Goal: Task Accomplishment & Management: Manage account settings

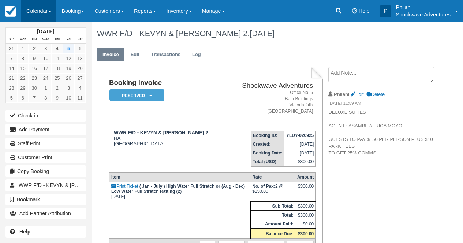
click at [51, 6] on link "Calendar" at bounding box center [38, 11] width 35 height 22
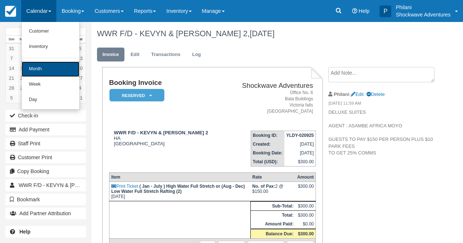
click at [47, 69] on link "Month" at bounding box center [51, 69] width 58 height 15
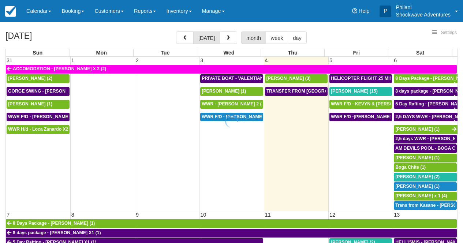
select select
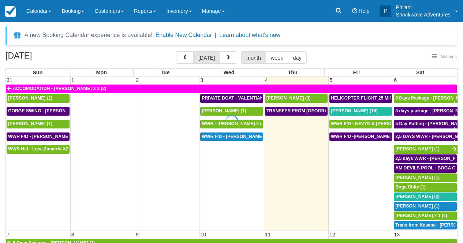
select select
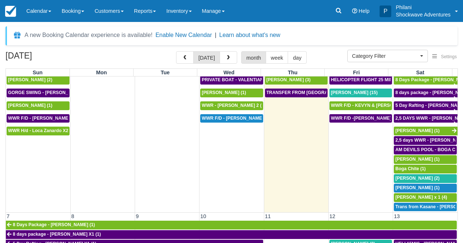
scroll to position [20, 0]
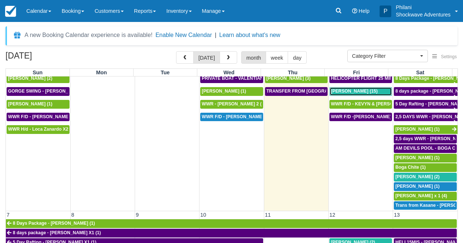
click at [356, 92] on span "Natalie Dyas (15)" at bounding box center [354, 91] width 47 height 5
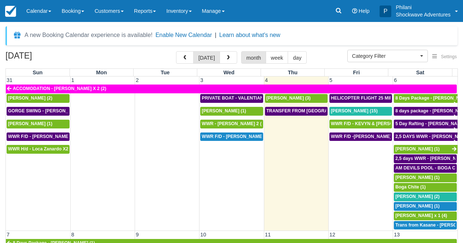
select select
click at [192, 59] on button "button" at bounding box center [185, 57] width 18 height 12
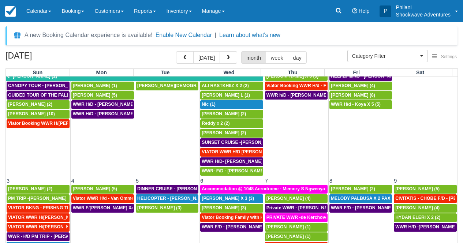
scroll to position [33, 0]
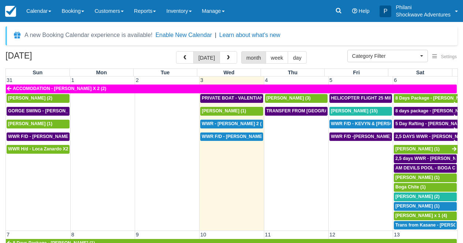
select select
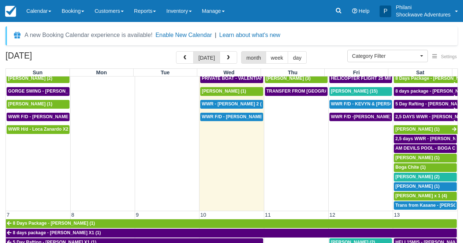
scroll to position [13, 0]
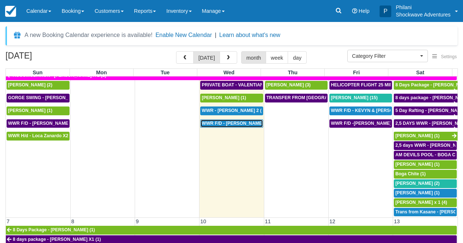
click at [249, 125] on span "WWR F/D - [PERSON_NAME] x3 (3)" at bounding box center [239, 123] width 75 height 5
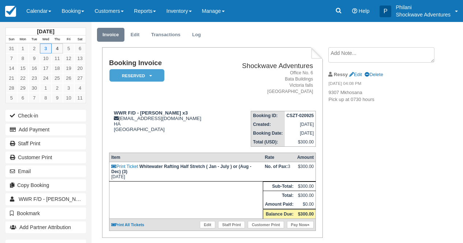
scroll to position [20, 0]
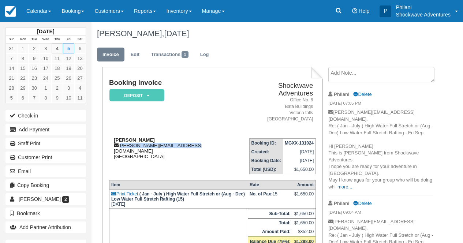
drag, startPoint x: 120, startPoint y: 139, endPoint x: 183, endPoint y: 141, distance: 62.6
click at [183, 141] on div "[PERSON_NAME] [PERSON_NAME][EMAIL_ADDRESS][DOMAIN_NAME] [GEOGRAPHIC_DATA]" at bounding box center [174, 148] width 131 height 22
copy div "[PERSON_NAME][EMAIL_ADDRESS][DOMAIN_NAME]"
click at [39, 10] on link "Calendar" at bounding box center [38, 11] width 35 height 22
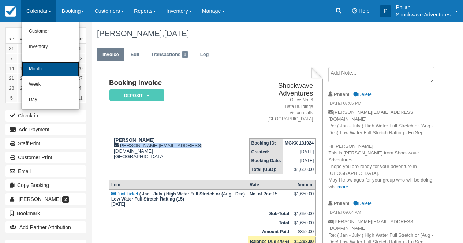
click at [47, 77] on link "Month" at bounding box center [51, 69] width 58 height 15
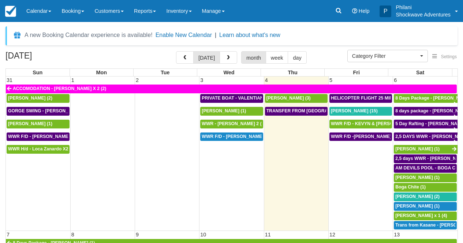
select select
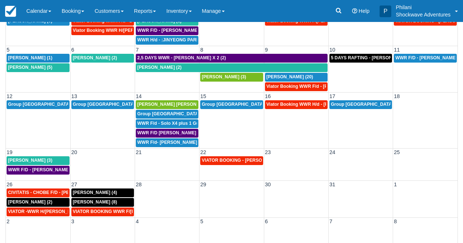
scroll to position [87, 0]
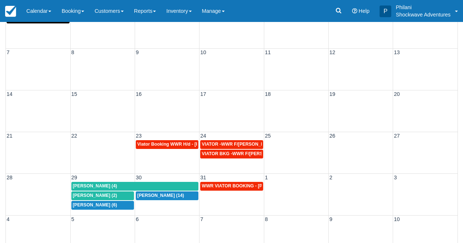
scroll to position [87, 0]
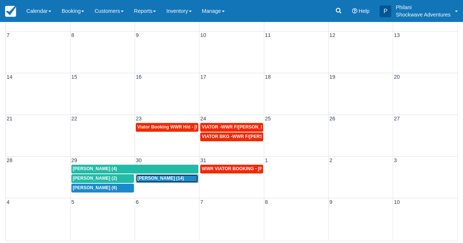
click at [170, 178] on span "Kathy Taylor (14)" at bounding box center [160, 178] width 47 height 5
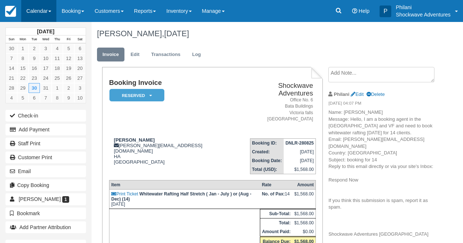
click at [44, 10] on link "Calendar" at bounding box center [38, 11] width 35 height 22
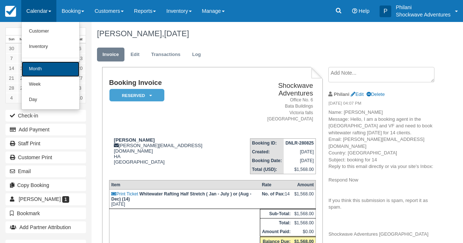
click at [48, 67] on link "Month" at bounding box center [51, 69] width 58 height 15
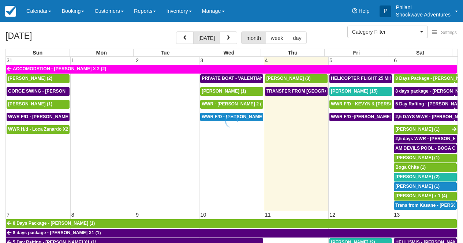
select select
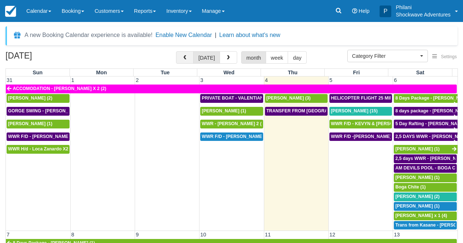
click at [189, 62] on button "button" at bounding box center [185, 57] width 18 height 12
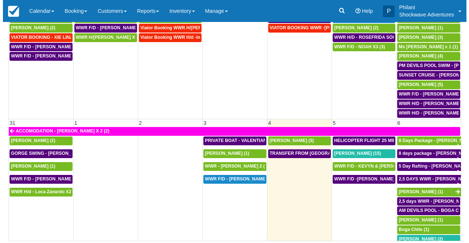
scroll to position [511, 0]
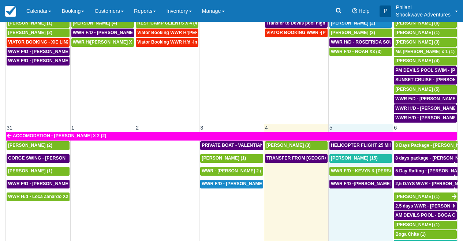
click at [360, 206] on td "WWR F/D -NATALIE DYAS X 15 (15)" at bounding box center [360, 228] width 64 height 98
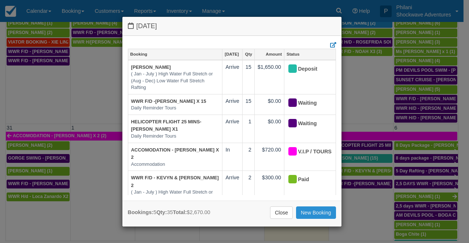
click at [314, 215] on link "New Booking" at bounding box center [316, 213] width 40 height 12
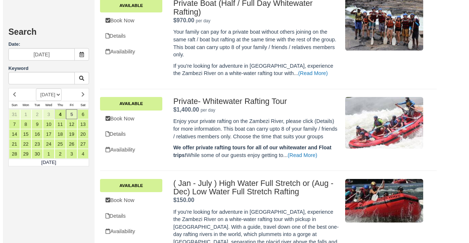
scroll to position [390, 0]
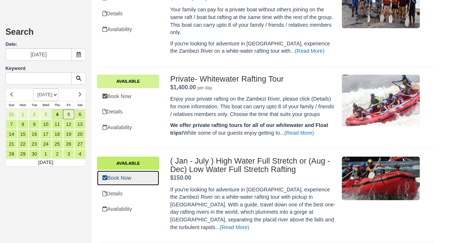
drag, startPoint x: 125, startPoint y: 181, endPoint x: 126, endPoint y: 177, distance: 4.5
click at [125, 181] on link "Book Now" at bounding box center [128, 178] width 62 height 15
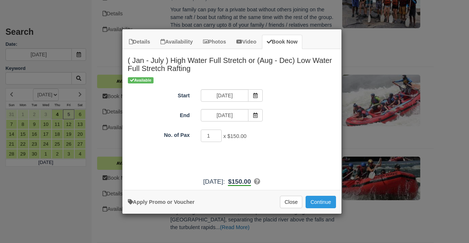
type input "2"
click at [214, 133] on input "2" at bounding box center [211, 136] width 21 height 12
click at [327, 203] on button "Continue" at bounding box center [320, 202] width 30 height 12
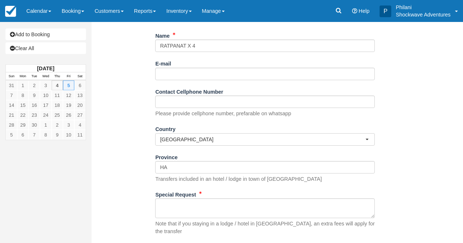
scroll to position [135, 0]
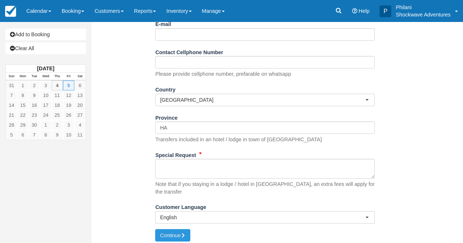
type input "RATPANAT X 4"
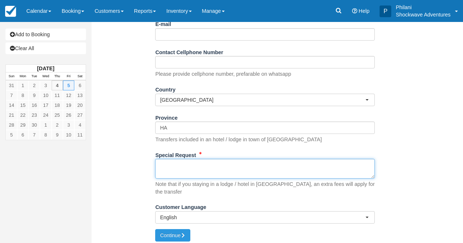
click at [219, 170] on textarea "Special Request" at bounding box center [265, 169] width 220 height 20
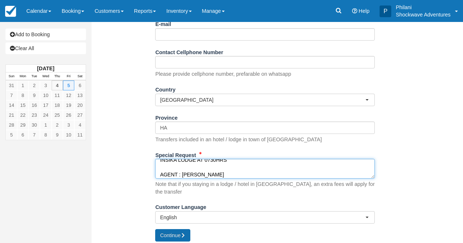
type textarea "INSIKA LODGE AT 0730HRS AGENT : [PERSON_NAME]"
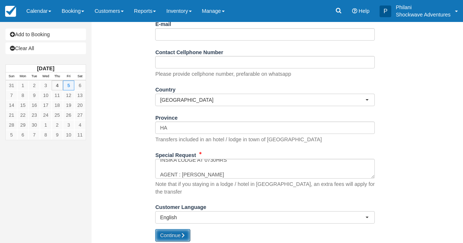
click at [186, 233] on icon "submit" at bounding box center [183, 235] width 5 height 5
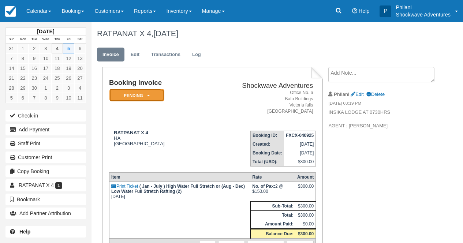
click at [148, 97] on icon at bounding box center [148, 95] width 3 height 4
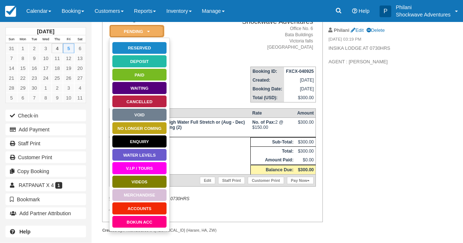
scroll to position [56, 0]
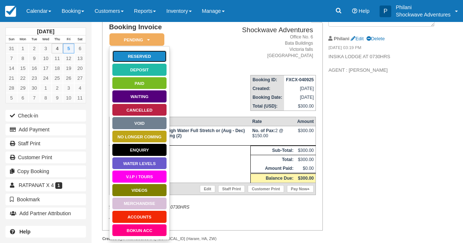
click at [146, 57] on link "Reserved" at bounding box center [139, 56] width 55 height 13
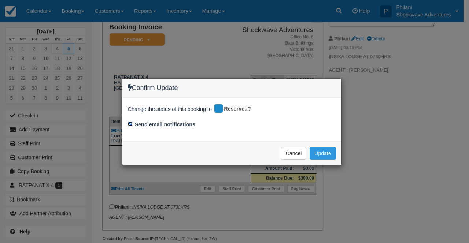
click at [129, 125] on input "Send email notifications" at bounding box center [130, 124] width 5 height 5
checkbox input "false"
click at [325, 152] on button "Update" at bounding box center [322, 153] width 26 height 12
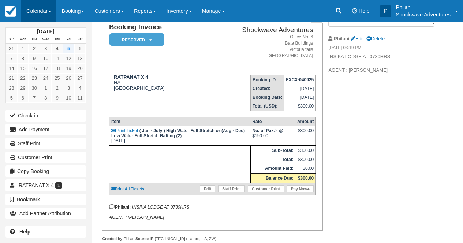
click at [53, 9] on link "Calendar" at bounding box center [38, 11] width 35 height 22
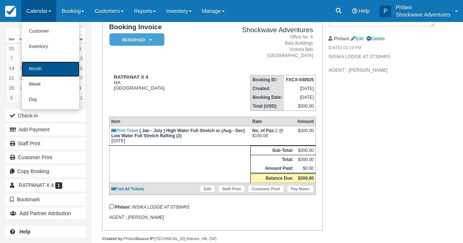
click at [52, 72] on link "Month" at bounding box center [51, 69] width 58 height 15
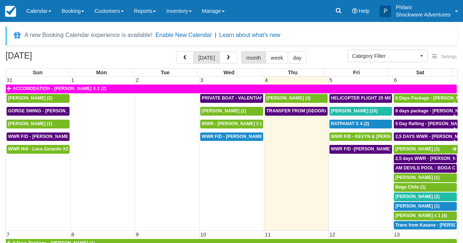
select select
click at [224, 55] on button "button" at bounding box center [229, 57] width 18 height 12
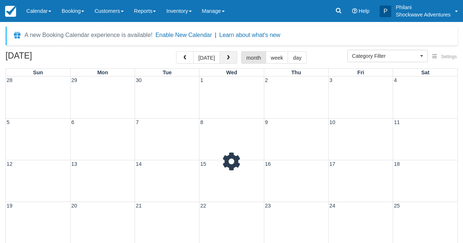
click at [224, 55] on button "button" at bounding box center [229, 57] width 18 height 12
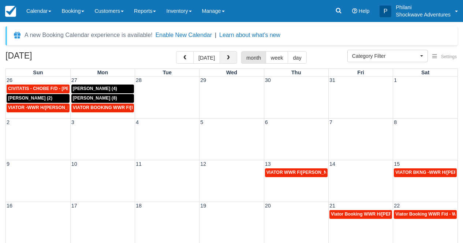
click at [224, 55] on button "button" at bounding box center [229, 57] width 18 height 12
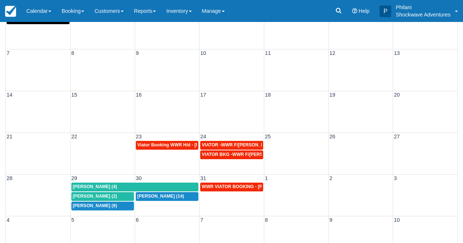
scroll to position [87, 0]
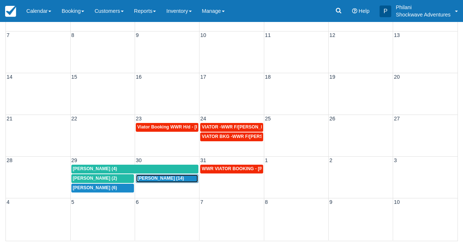
click at [159, 179] on span "Kathy Taylor (14)" at bounding box center [160, 178] width 47 height 5
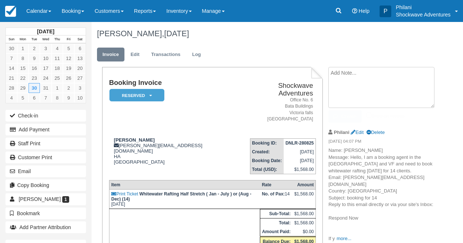
click at [339, 75] on textarea at bounding box center [381, 87] width 106 height 41
paste textarea "Hi [PERSON_NAME] The pick up from 695 Aerodrome will be at 0750hrs . Regards"
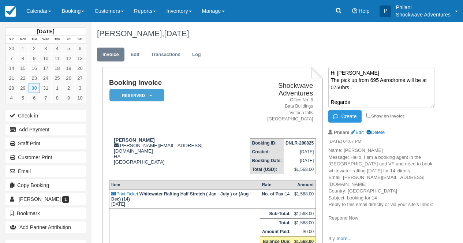
type textarea "Hi [PERSON_NAME] The pick up from 695 Aerodrome will be at 0750hrs . Regards"
click at [368, 114] on input "Show on invoice" at bounding box center [369, 115] width 5 height 5
checkbox input "true"
click at [358, 119] on button "Create" at bounding box center [344, 116] width 33 height 12
